Goal: Task Accomplishment & Management: Manage account settings

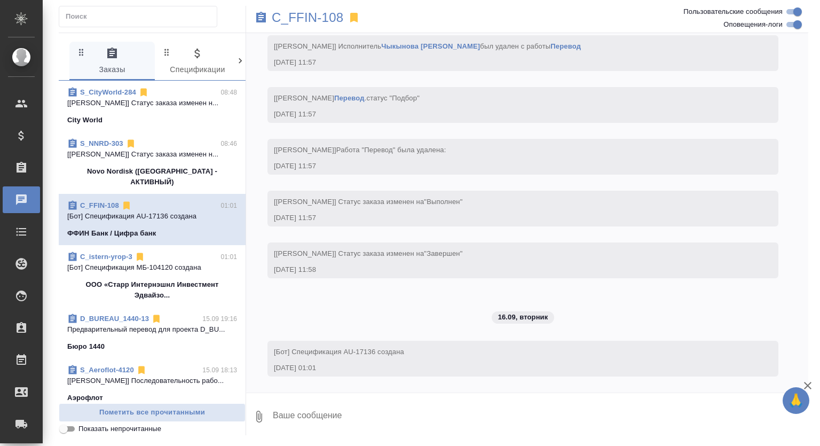
scroll to position [2149, 0]
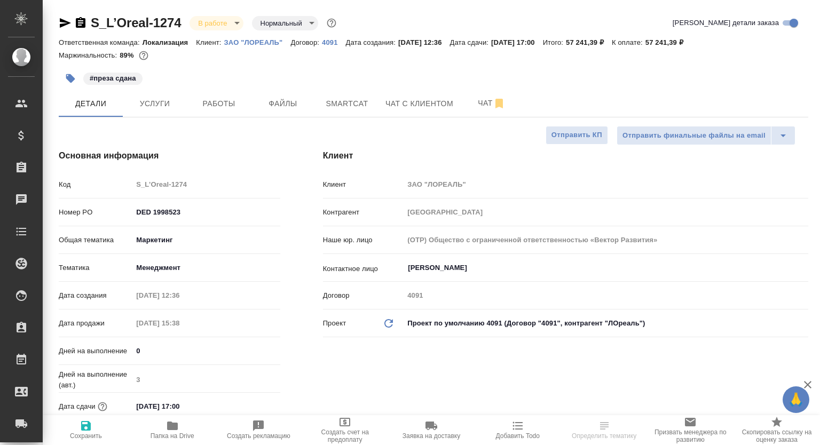
select select "RU"
type textarea "x"
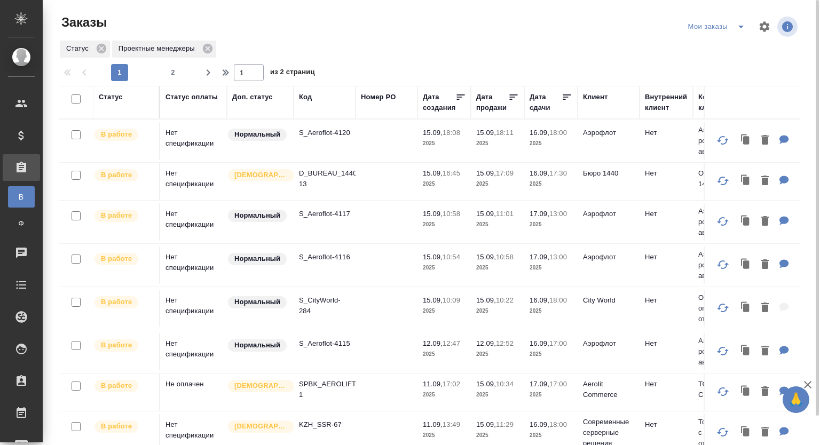
click at [312, 307] on p "S_CityWorld-284" at bounding box center [324, 305] width 51 height 21
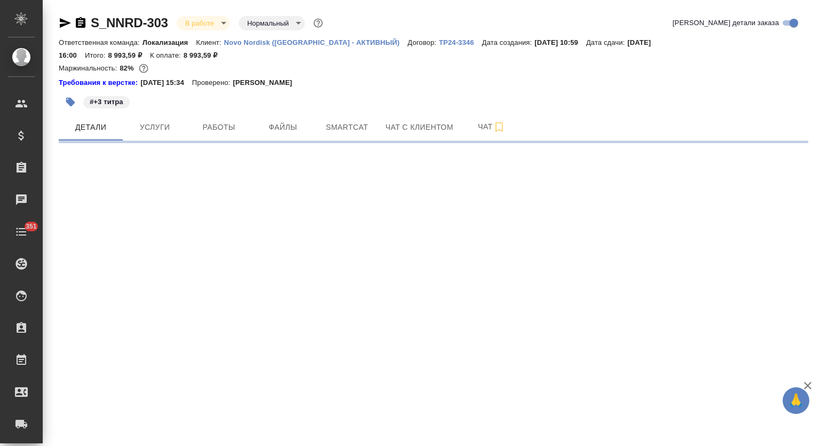
select select "RU"
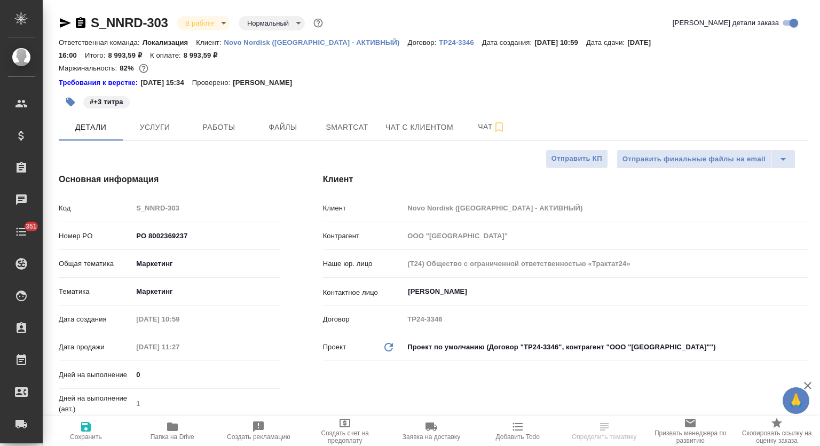
type textarea "x"
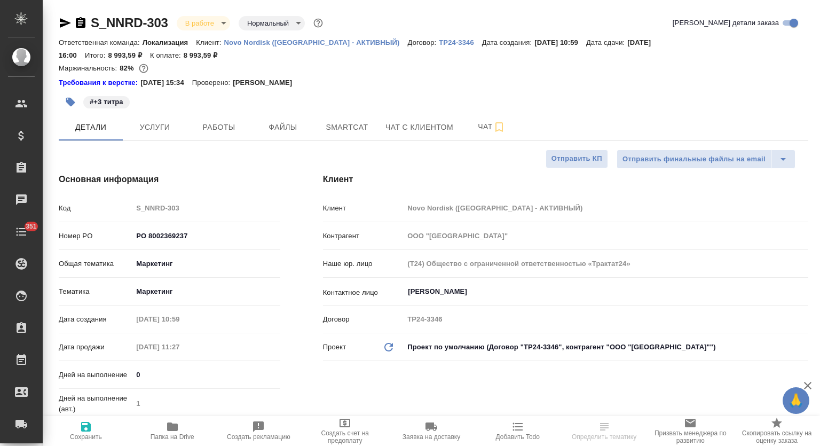
type textarea "x"
click at [207, 121] on span "Работы" at bounding box center [218, 127] width 51 height 13
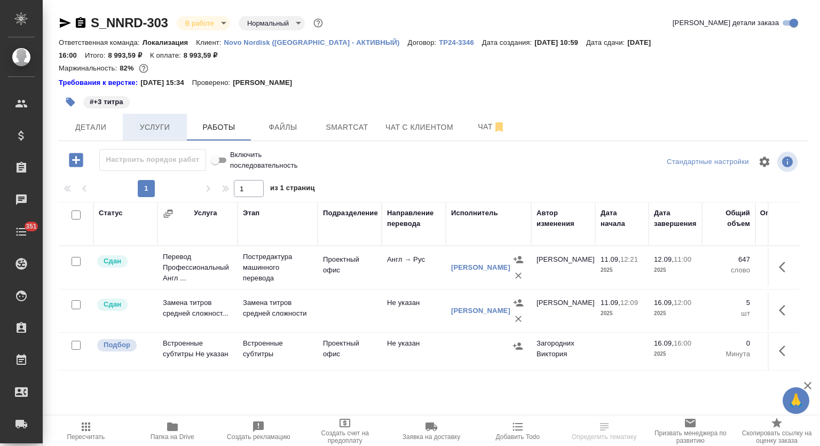
click at [164, 124] on button "Услуги" at bounding box center [155, 127] width 64 height 27
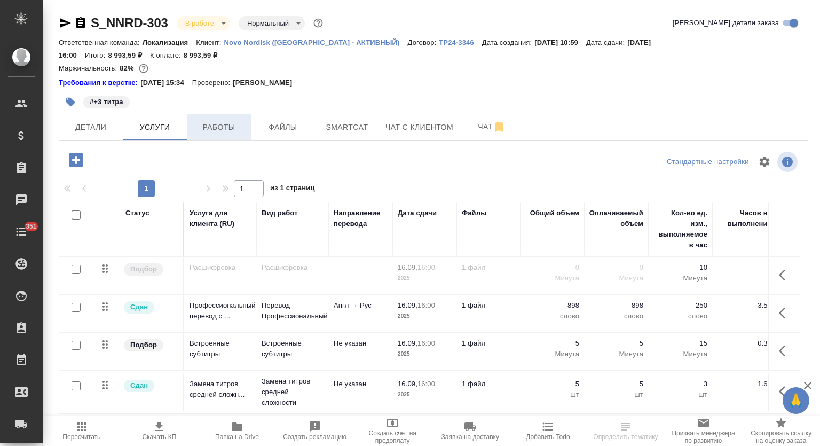
click at [224, 121] on span "Работы" at bounding box center [218, 127] width 51 height 13
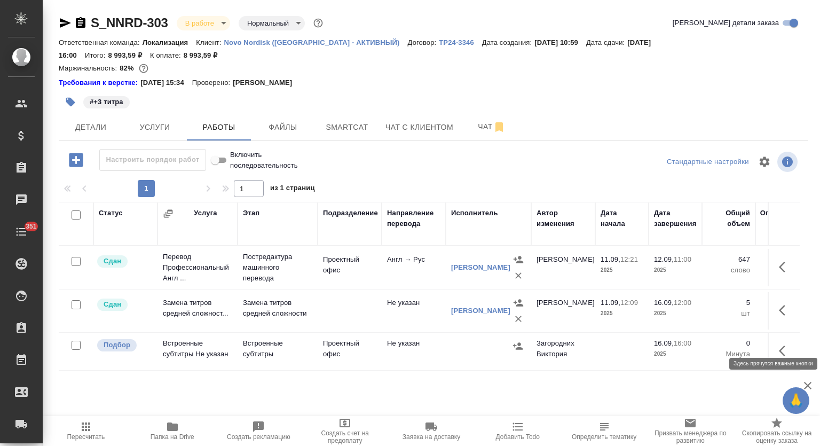
click at [781, 344] on icon "button" at bounding box center [785, 350] width 13 height 13
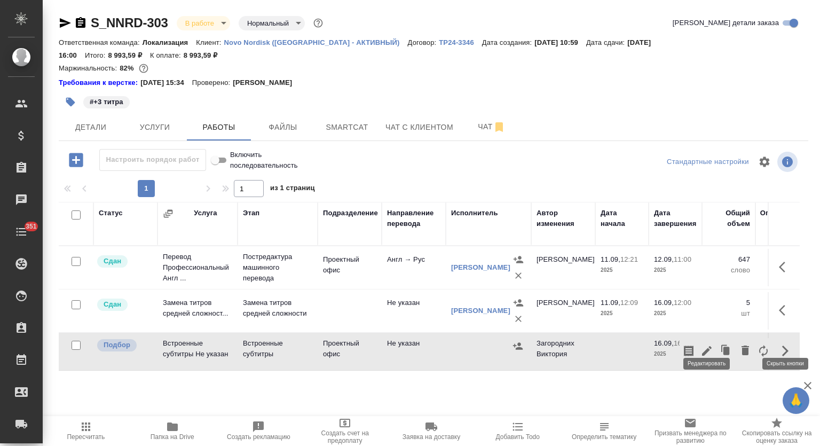
click at [707, 344] on icon "button" at bounding box center [707, 350] width 13 height 13
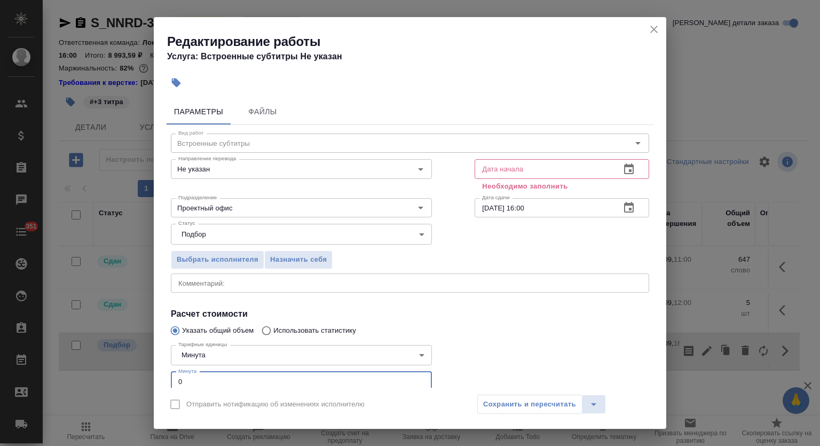
drag, startPoint x: 180, startPoint y: 374, endPoint x: 171, endPoint y: 371, distance: 9.5
click at [171, 372] on input "0" at bounding box center [301, 381] width 261 height 19
type input "5"
click at [624, 163] on icon "button" at bounding box center [629, 168] width 10 height 11
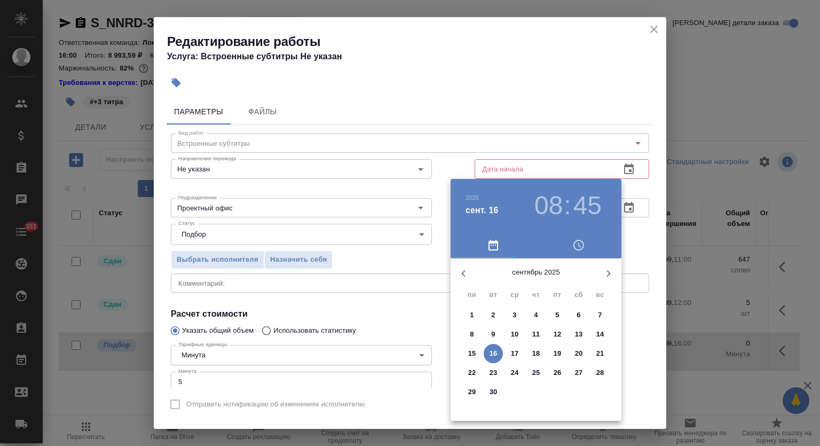
click at [497, 353] on p "16" at bounding box center [494, 353] width 8 height 11
type input "16.09.2025 08:45"
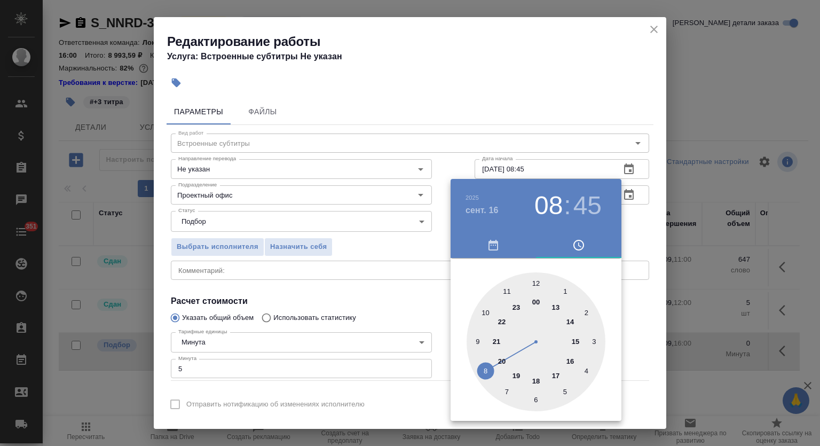
click at [544, 80] on div at bounding box center [410, 223] width 820 height 446
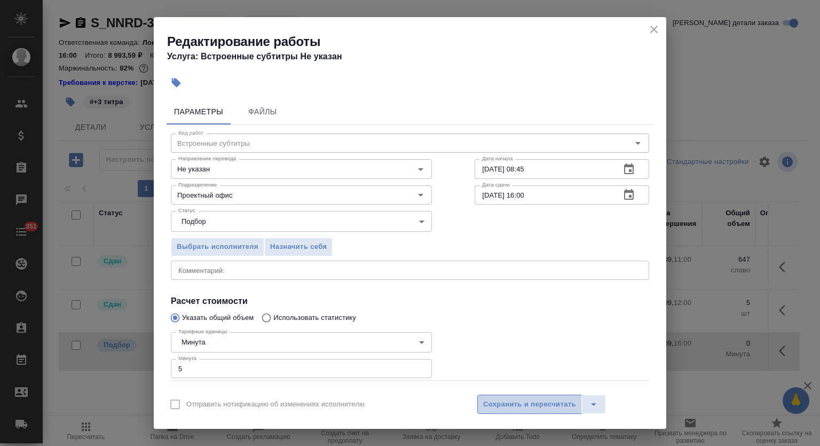
click at [528, 405] on span "Сохранить и пересчитать" at bounding box center [529, 404] width 93 height 12
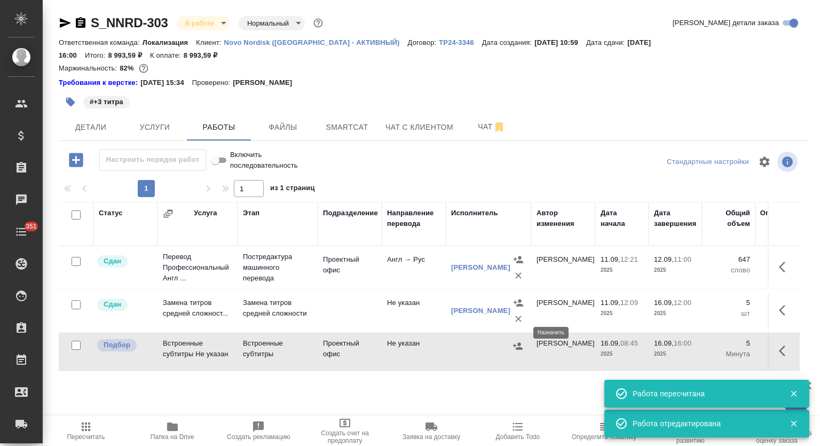
click at [521, 342] on icon "button" at bounding box center [518, 345] width 10 height 7
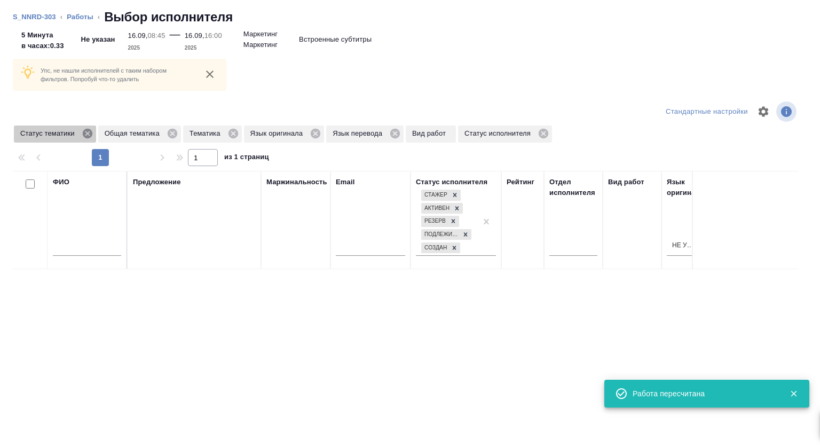
click at [85, 137] on icon at bounding box center [87, 134] width 10 height 10
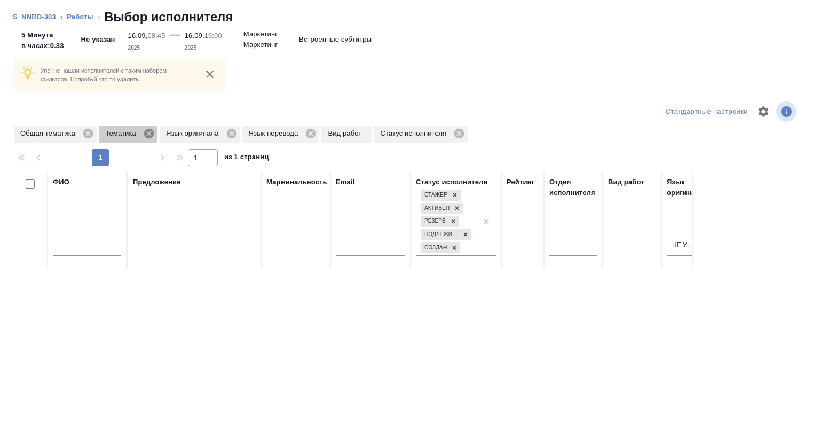
click at [147, 133] on icon at bounding box center [149, 134] width 10 height 10
drag, startPoint x: 85, startPoint y: 134, endPoint x: 133, endPoint y: 113, distance: 52.6
click at [85, 134] on icon at bounding box center [88, 134] width 10 height 10
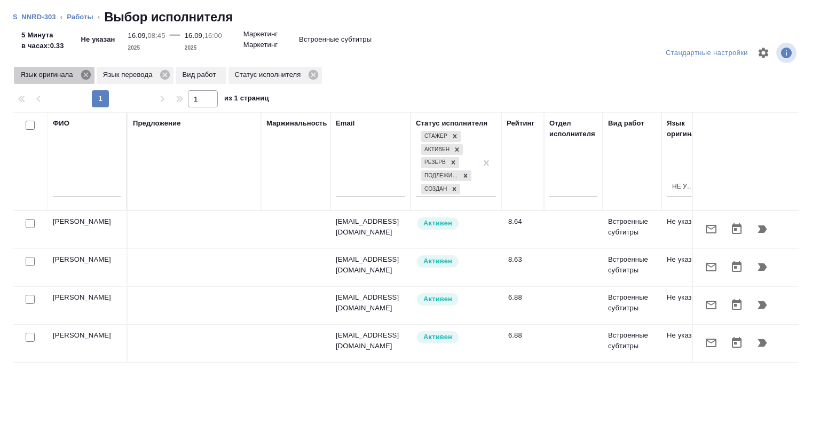
click at [86, 73] on icon at bounding box center [86, 75] width 10 height 10
click at [83, 73] on icon at bounding box center [83, 75] width 10 height 10
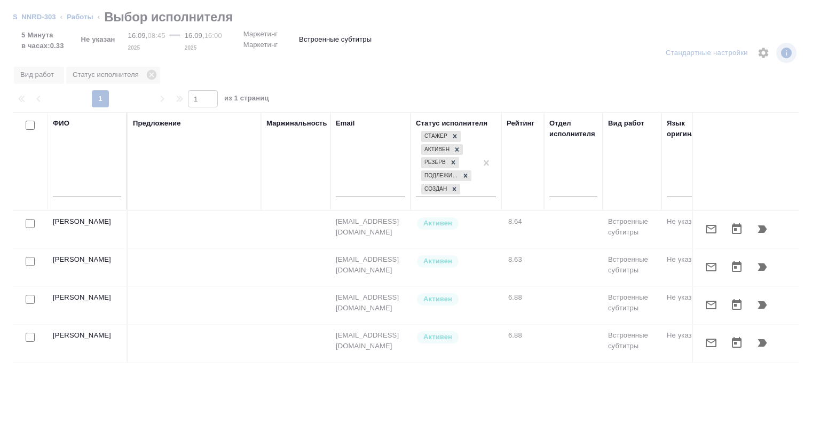
drag, startPoint x: 84, startPoint y: 194, endPoint x: 83, endPoint y: 166, distance: 28.3
click at [84, 194] on input "text" at bounding box center [87, 190] width 68 height 13
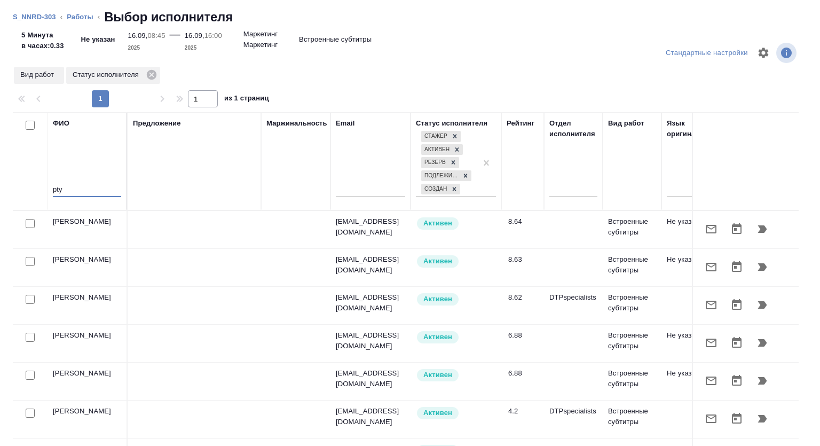
type input "p"
type input "е"
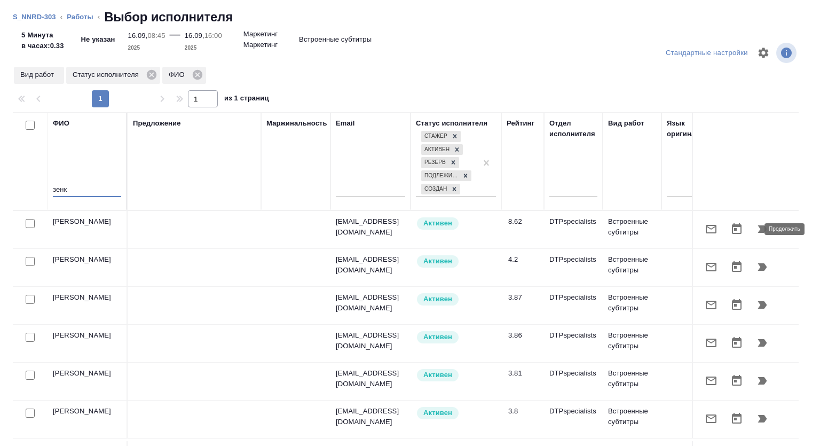
type input "зенк"
click at [758, 225] on icon "button" at bounding box center [762, 228] width 9 height 7
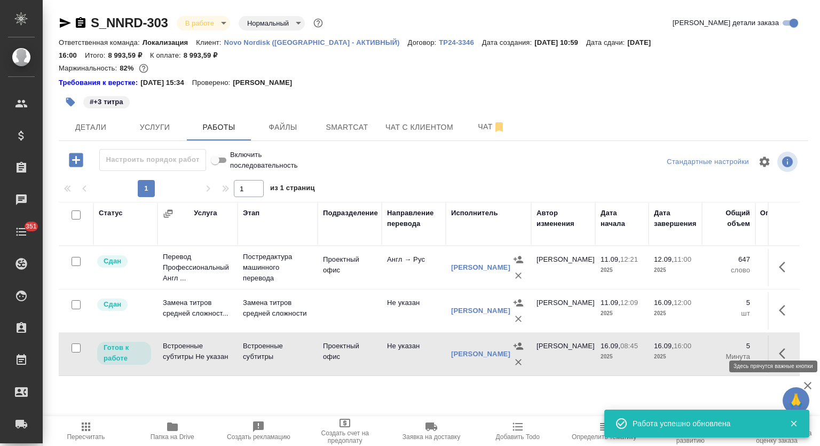
click at [783, 348] on icon "button" at bounding box center [782, 353] width 6 height 11
click at [706, 349] on icon "button" at bounding box center [707, 354] width 10 height 10
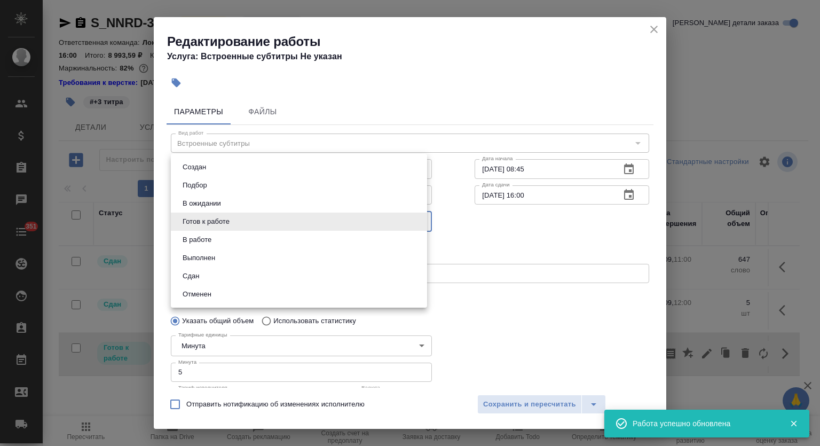
drag, startPoint x: 277, startPoint y: 213, endPoint x: 259, endPoint y: 224, distance: 20.6
click at [277, 213] on body "🙏 .cls-1 fill:#fff; AWATERA Mutalimov Mark Клиенты Спецификации Заказы 0 Чаты 3…" at bounding box center [410, 223] width 820 height 446
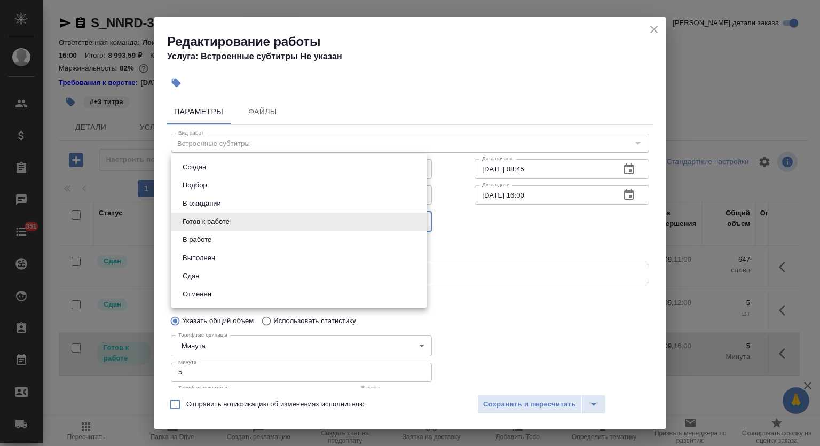
click at [218, 269] on li "Сдан" at bounding box center [299, 276] width 256 height 18
type input "closed"
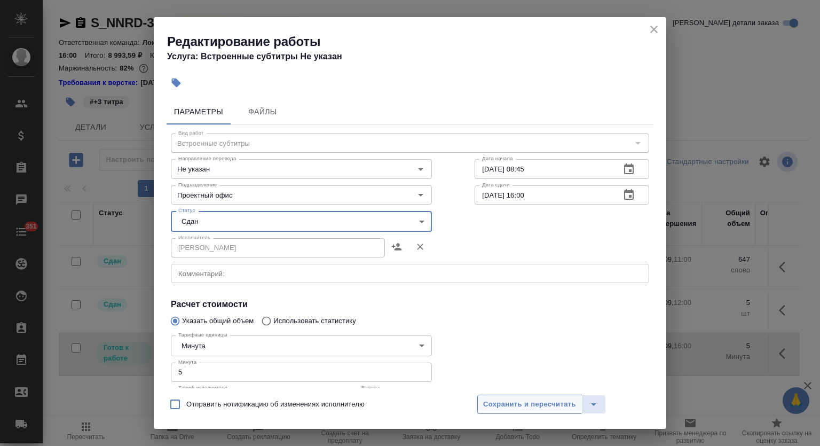
click at [505, 397] on button "Сохранить и пересчитать" at bounding box center [529, 404] width 105 height 19
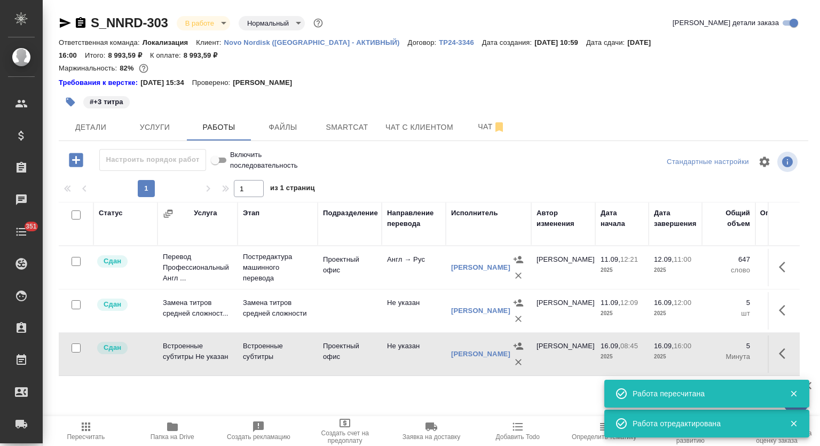
click at [218, 25] on body "🙏 .cls-1 fill:#fff; AWATERA Mutalimov Mark Клиенты Спецификации Заказы 0 Чаты 3…" at bounding box center [410, 223] width 820 height 446
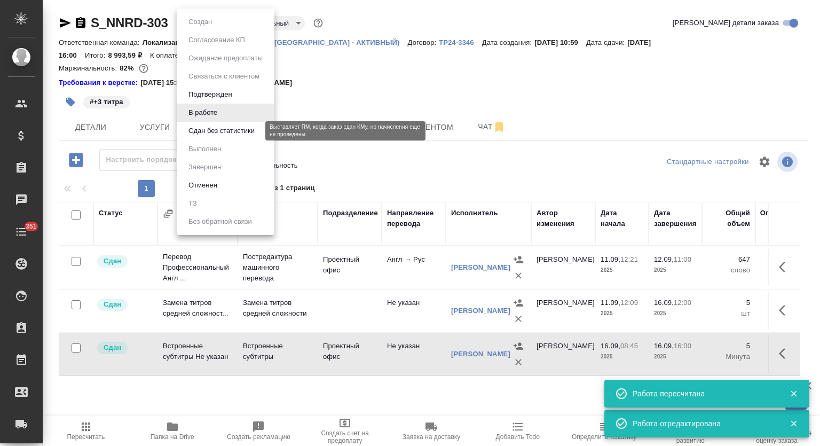
click at [223, 136] on button "Сдан без статистики" at bounding box center [221, 131] width 73 height 12
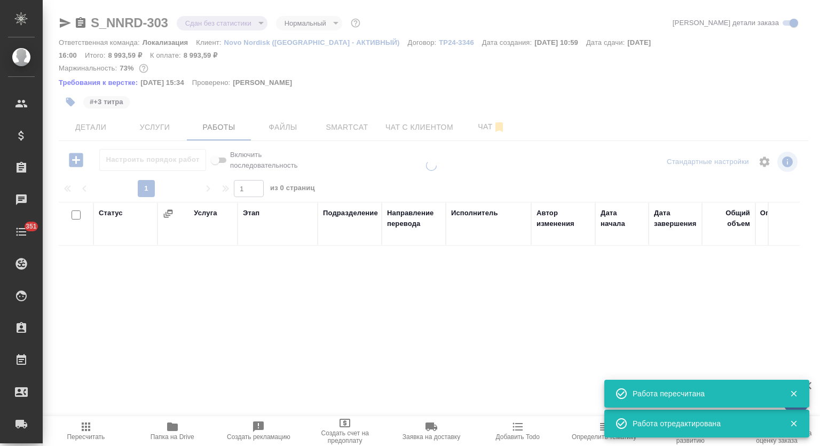
click at [241, 23] on body "🙏 .cls-1 fill:#fff; AWATERA Mutalimov Mark Клиенты Спецификации Заказы 0 Чаты 3…" at bounding box center [410, 223] width 820 height 446
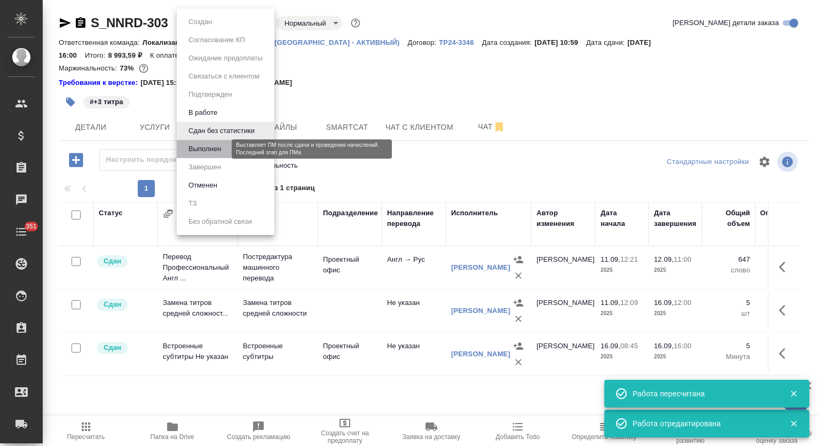
click at [222, 149] on button "Выполнен" at bounding box center [204, 149] width 39 height 12
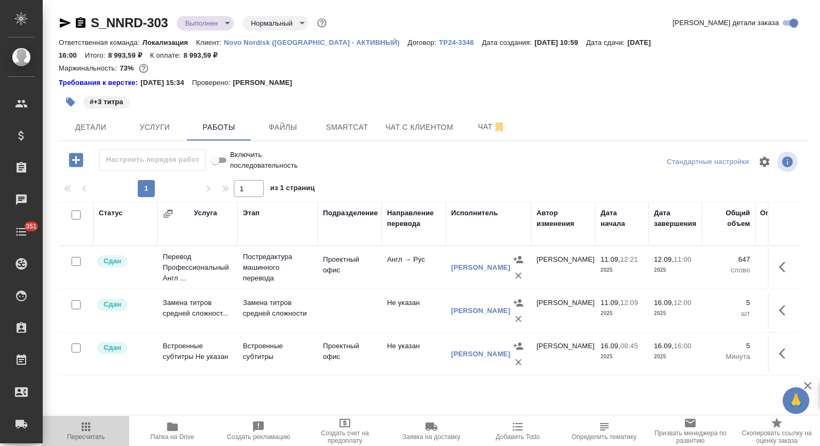
click at [86, 425] on icon "button" at bounding box center [86, 426] width 13 height 13
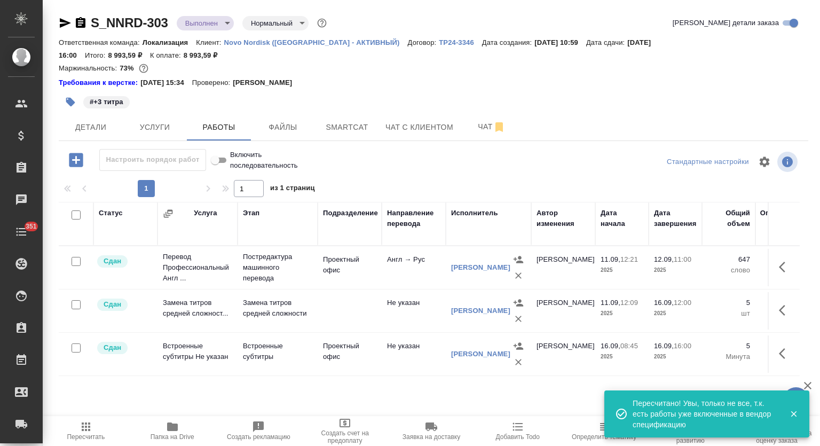
drag, startPoint x: 63, startPoint y: 22, endPoint x: 153, endPoint y: 213, distance: 211.1
click at [64, 22] on icon "button" at bounding box center [65, 23] width 11 height 10
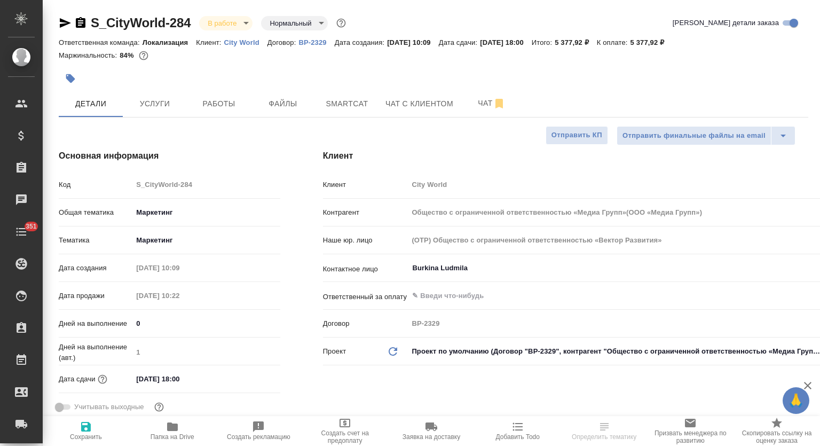
select select "RU"
drag, startPoint x: 192, startPoint y: 434, endPoint x: 233, endPoint y: 360, distance: 85.1
click at [192, 434] on span "Папка на Drive" at bounding box center [173, 436] width 44 height 7
type input "Общество с ограниченной ответственностью «Медиа Групп»(ООО «Медиа Групп»)"
select select "RU"
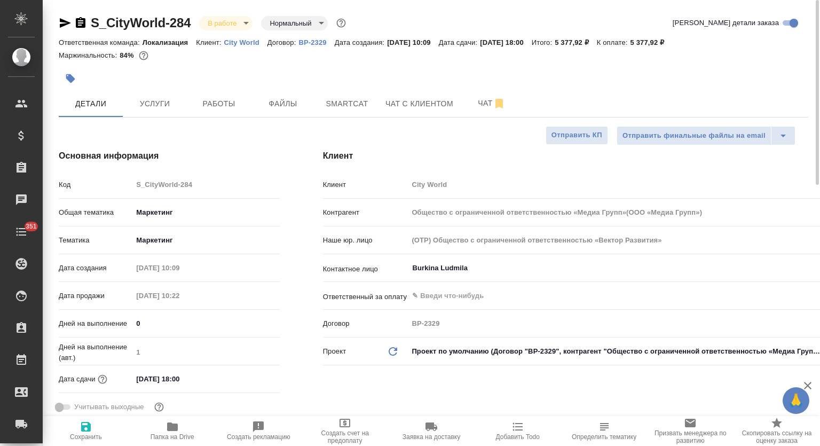
type textarea "x"
type input "Общество с ограниченной ответственностью «Медиа Групп»(ООО «Медиа Групп»)"
type textarea "x"
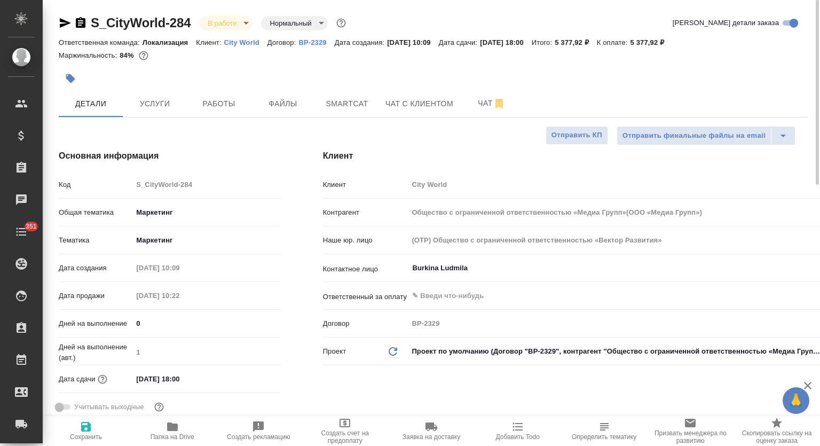
type textarea "x"
click at [244, 105] on span "Работы" at bounding box center [218, 103] width 51 height 13
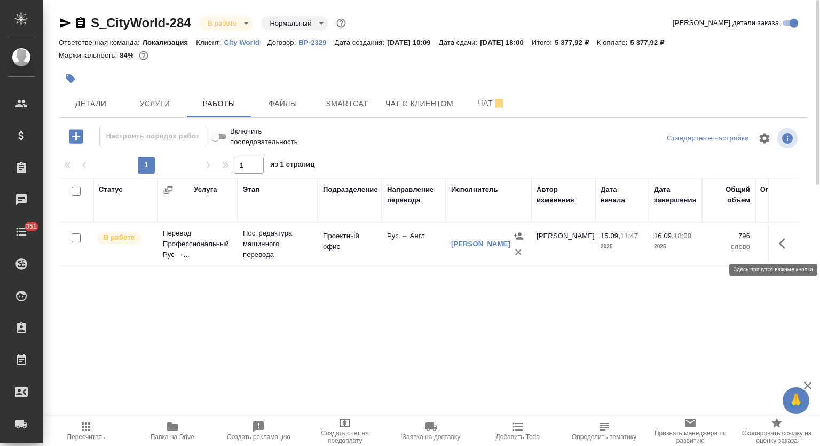
click at [782, 247] on icon "button" at bounding box center [785, 243] width 13 height 13
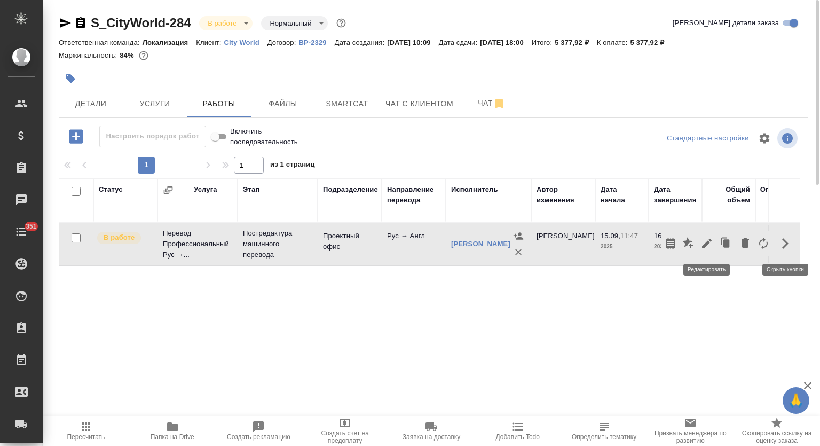
click at [705, 241] on icon "button" at bounding box center [707, 243] width 13 height 13
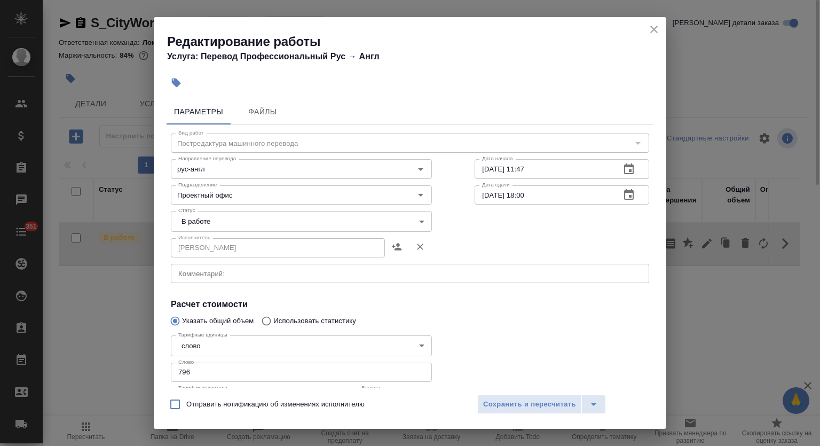
click at [289, 215] on body "🙏 .cls-1 fill:#fff; AWATERA Mutalimov Mark Клиенты Спецификации Заказы 0 Чаты 3…" at bounding box center [410, 223] width 820 height 446
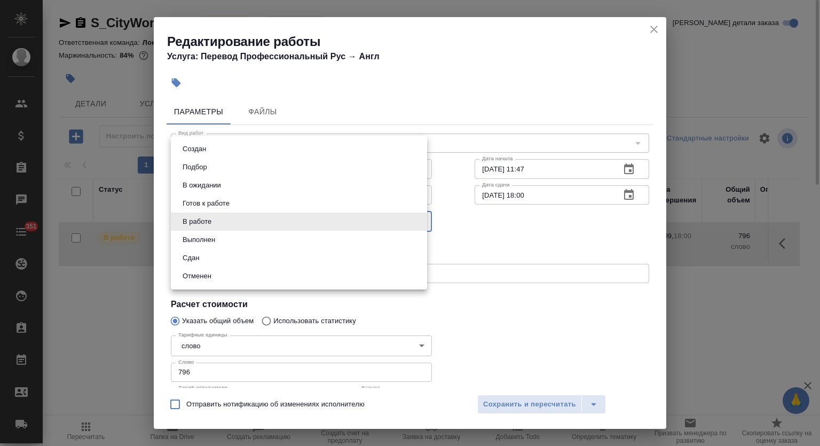
click at [241, 236] on li "Выполнен" at bounding box center [299, 240] width 256 height 18
type input "completed"
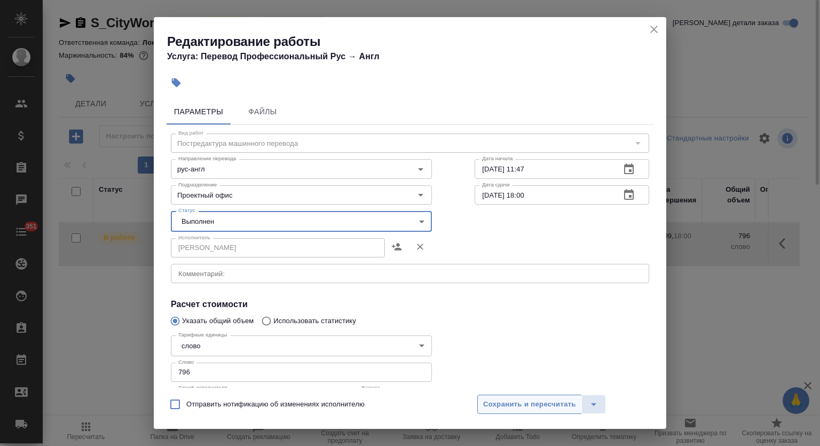
click at [525, 410] on button "Сохранить и пересчитать" at bounding box center [529, 404] width 105 height 19
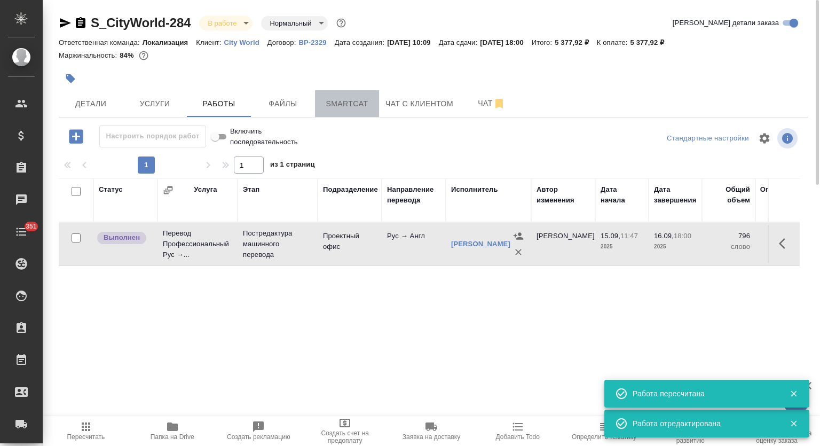
click at [344, 100] on span "Smartcat" at bounding box center [346, 103] width 51 height 13
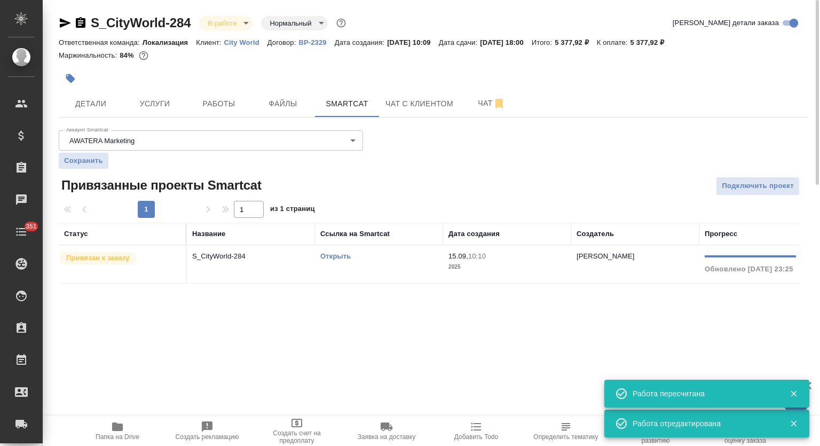
click at [250, 265] on td "S_CityWorld-284" at bounding box center [251, 264] width 128 height 37
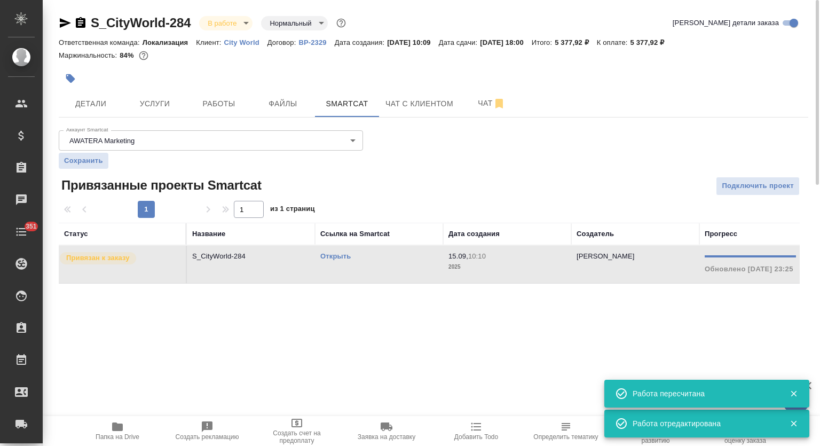
click at [250, 265] on td "S_CityWorld-284" at bounding box center [251, 264] width 128 height 37
click at [234, 97] on button "Работы" at bounding box center [219, 103] width 64 height 27
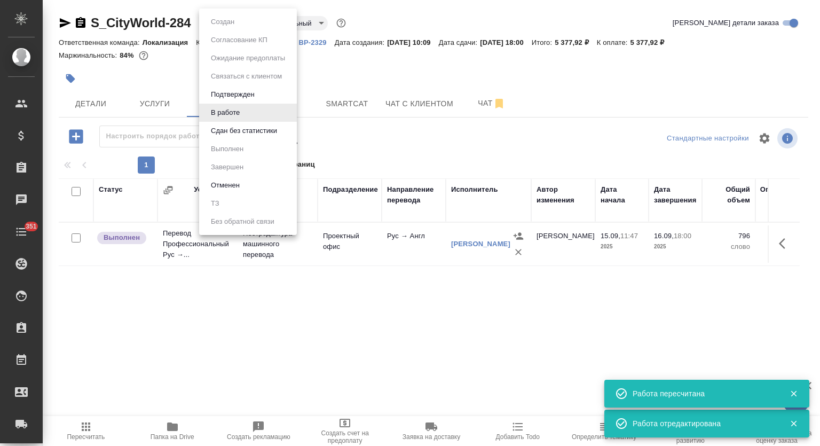
click at [244, 23] on body "🙏 .cls-1 fill:#fff; AWATERA Mutalimov Mark Клиенты Спецификации Заказы 0 Чаты 3…" at bounding box center [410, 223] width 820 height 446
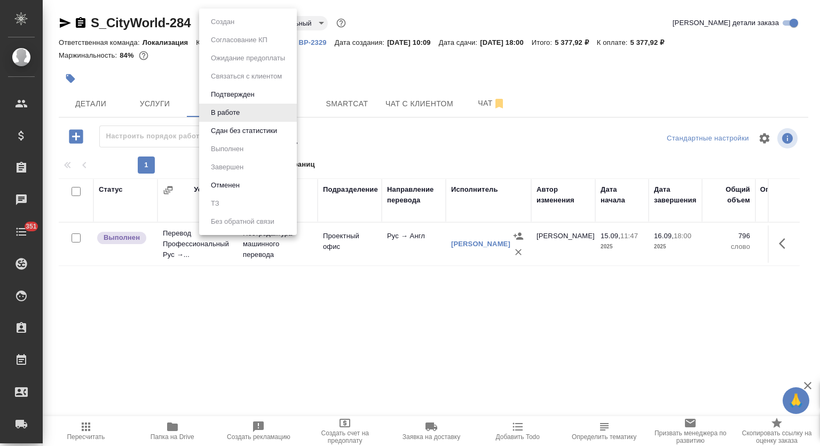
click at [246, 128] on button "Сдан без статистики" at bounding box center [244, 131] width 73 height 12
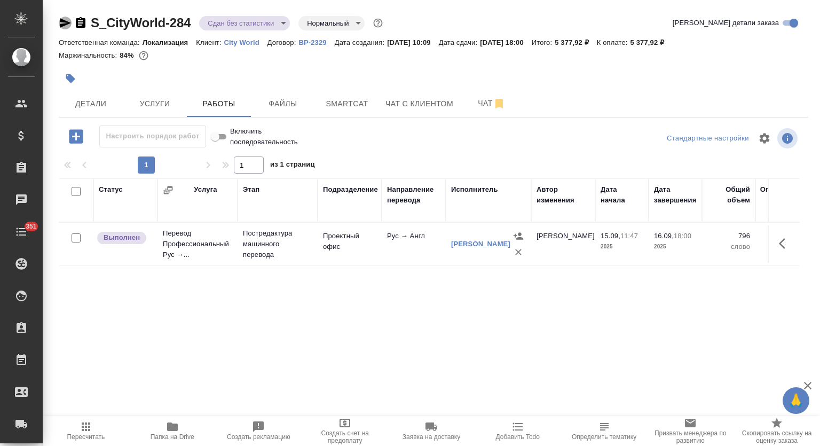
click at [65, 23] on icon "button" at bounding box center [65, 23] width 11 height 10
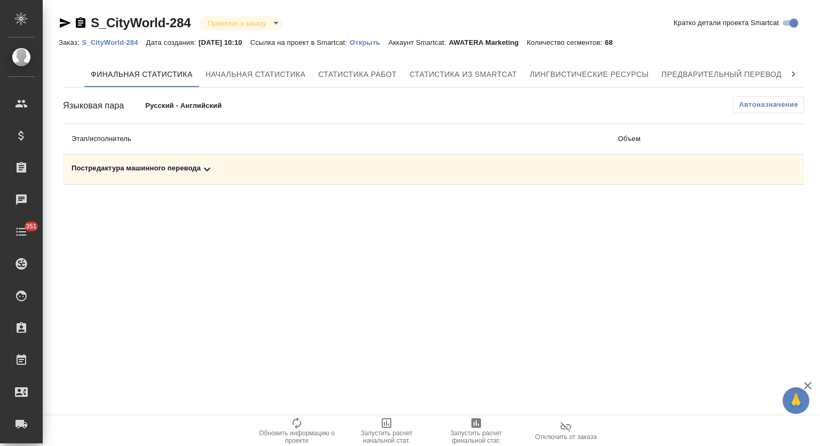
click at [243, 170] on div "Постредактура машинного перевода" at bounding box center [337, 169] width 530 height 13
click at [479, 431] on span "Запустить расчет финальной стат." at bounding box center [476, 436] width 77 height 15
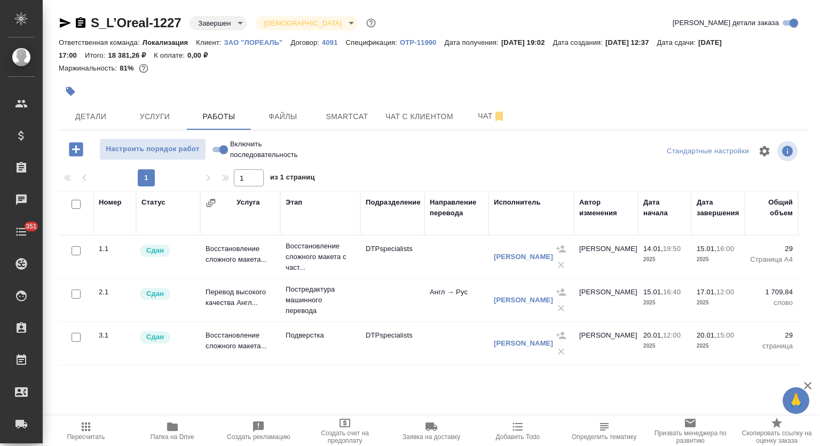
click at [61, 22] on icon "button" at bounding box center [65, 23] width 13 height 13
click at [175, 433] on span "Папка на Drive" at bounding box center [173, 436] width 44 height 7
